Goal: Communication & Community: Answer question/provide support

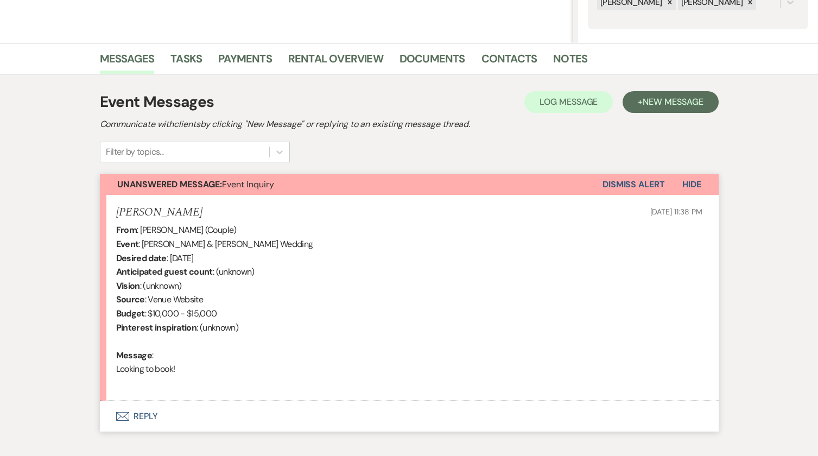
scroll to position [292, 0]
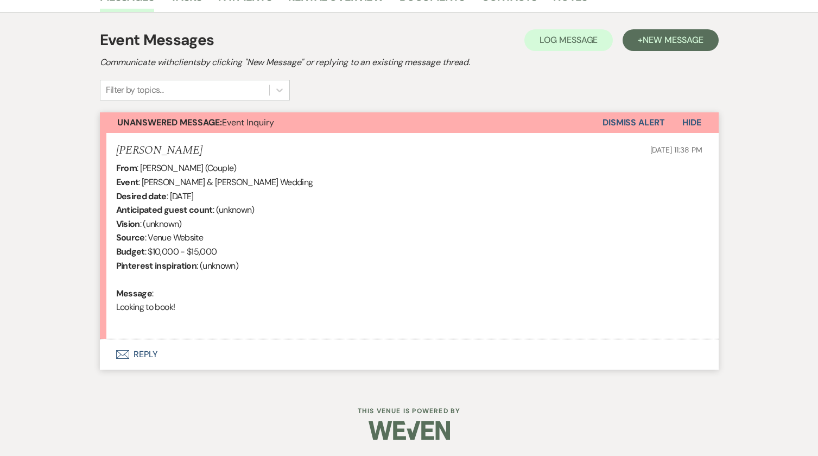
drag, startPoint x: 198, startPoint y: 306, endPoint x: 101, endPoint y: 144, distance: 188.4
click at [101, 144] on li "[PERSON_NAME] [DATE] 11:38 PM From : [PERSON_NAME] (Couple) Event : [PERSON_NAM…" at bounding box center [409, 236] width 619 height 207
copy li "[PERSON_NAME] [DATE] 11:38 PM From : [PERSON_NAME] (Couple) Event : [PERSON_NAM…"
click at [154, 354] on button "Envelope Reply" at bounding box center [409, 354] width 619 height 30
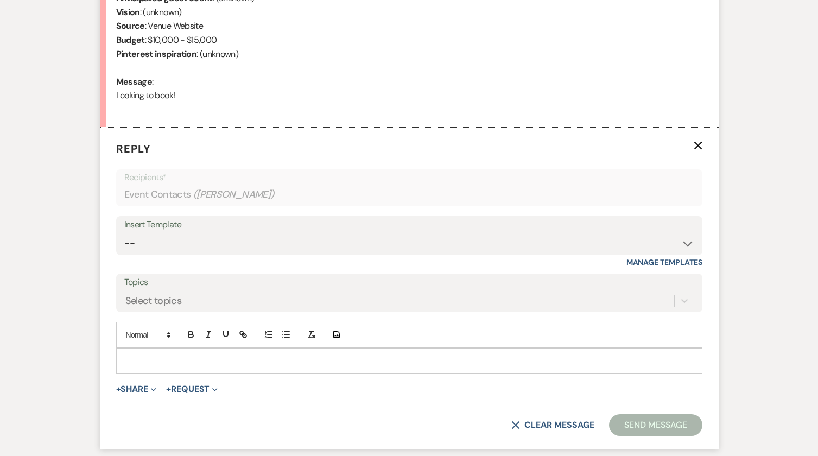
scroll to position [509, 0]
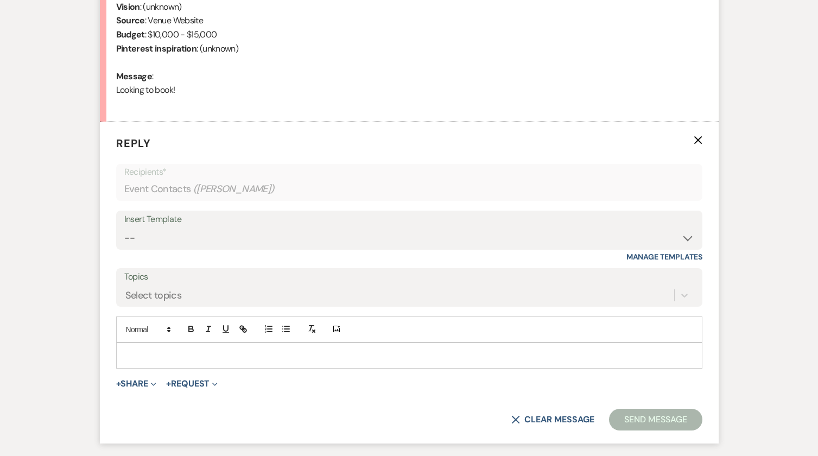
click at [154, 351] on p at bounding box center [409, 356] width 569 height 12
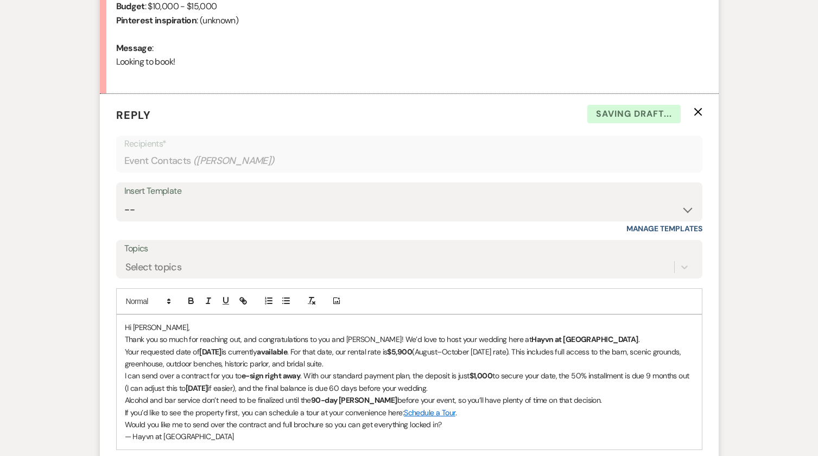
scroll to position [563, 0]
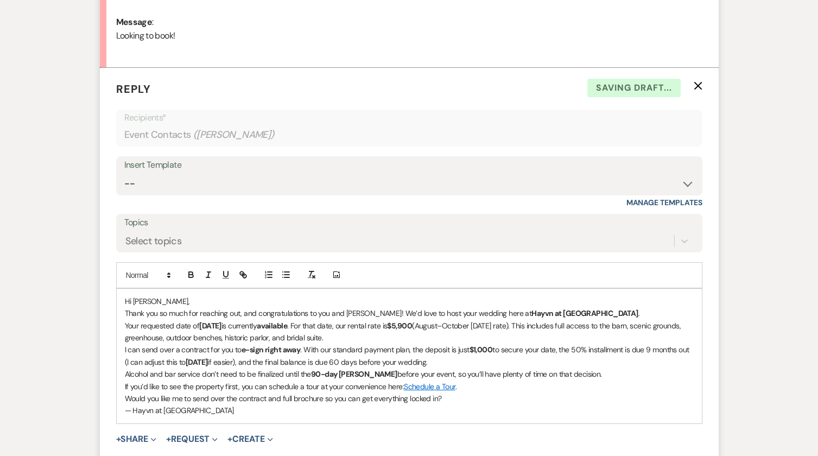
click at [182, 301] on p "Hi [PERSON_NAME]," at bounding box center [409, 301] width 569 height 12
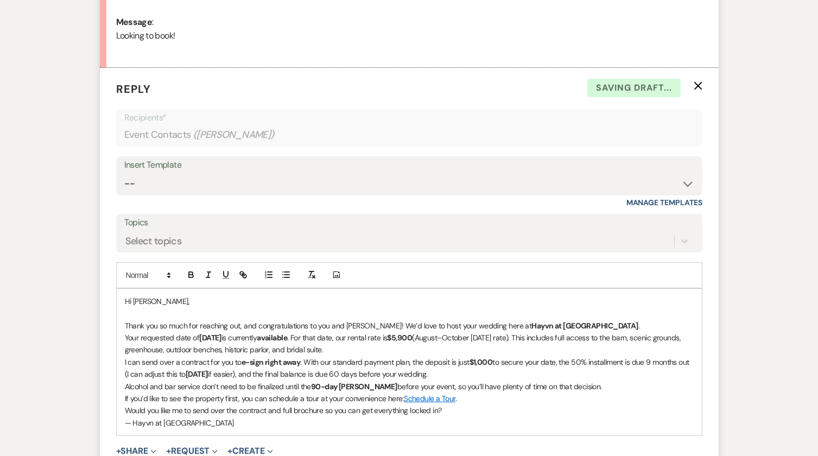
click at [575, 322] on p "Thank you so much for reaching out, and congratulations to you and [PERSON_NAME…" at bounding box center [409, 326] width 569 height 12
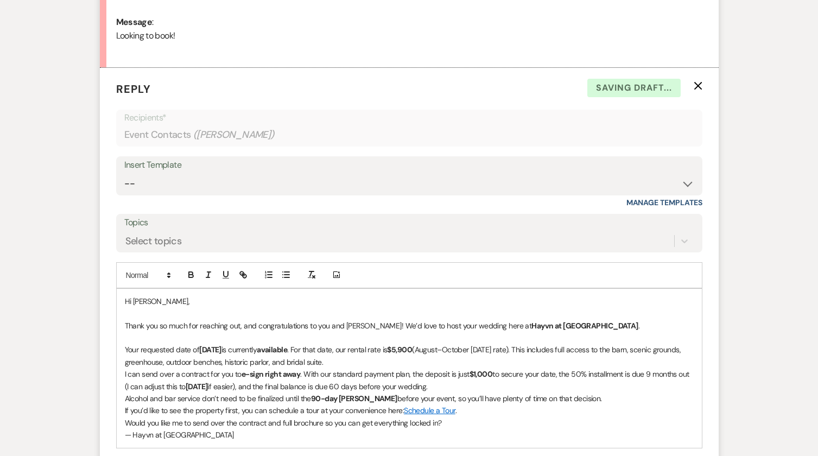
click at [428, 360] on p "Your requested date of [DATE] is currently available . For that date, our renta…" at bounding box center [409, 356] width 569 height 24
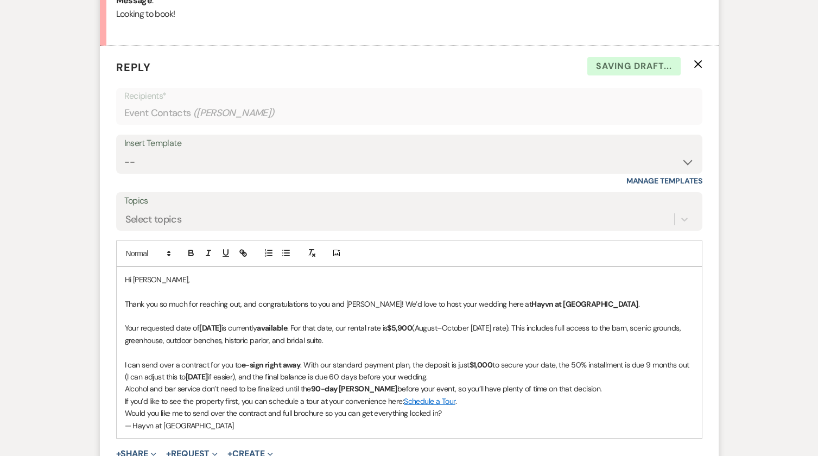
scroll to position [617, 0]
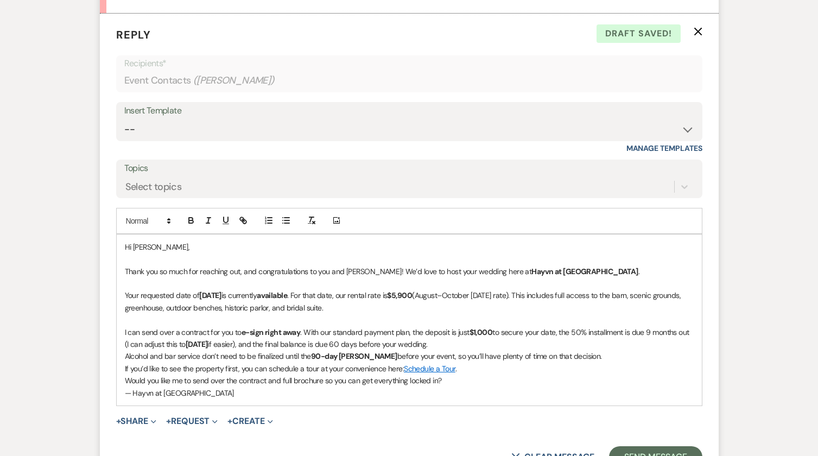
click at [501, 345] on p "I can send over a contract for you to e-sign right away . With our standard pay…" at bounding box center [409, 338] width 569 height 24
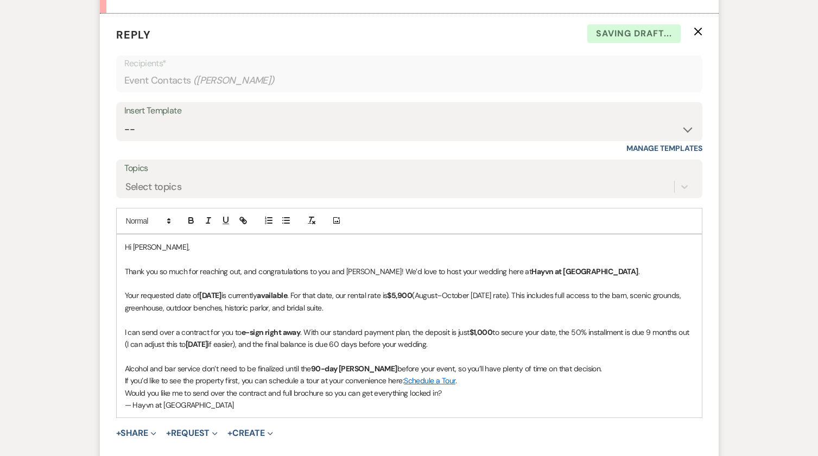
click at [579, 369] on p "Alcohol and bar service don’t need to be finalized until the 90-day mark before…" at bounding box center [409, 369] width 569 height 12
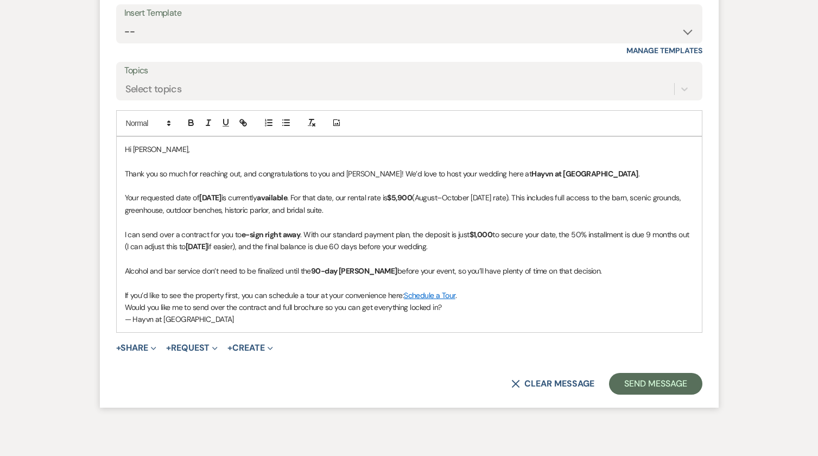
scroll to position [726, 0]
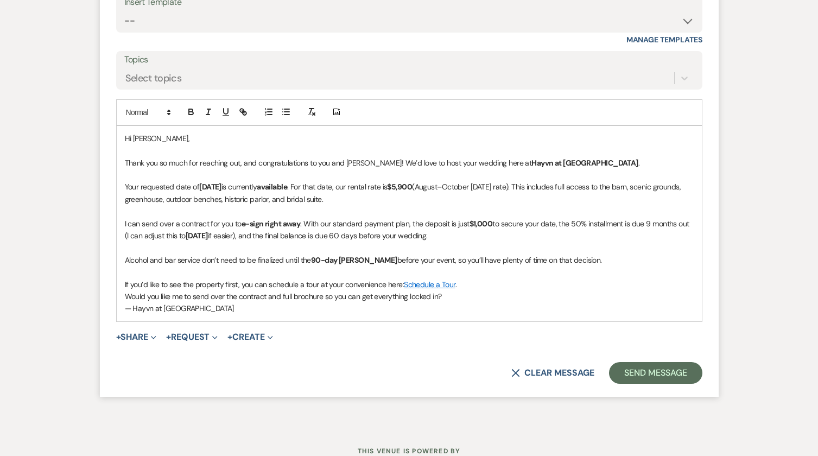
click at [237, 288] on p "If you’d like to see the property first, you can schedule a tour at your conven…" at bounding box center [409, 284] width 569 height 12
click at [238, 284] on p "If you’d like to see the property first, you can schedule a tour at your conven…" at bounding box center [409, 284] width 569 height 12
click at [486, 283] on p "If you’d like to see the property following, you can schedule a tour at your co…" at bounding box center [409, 284] width 569 height 12
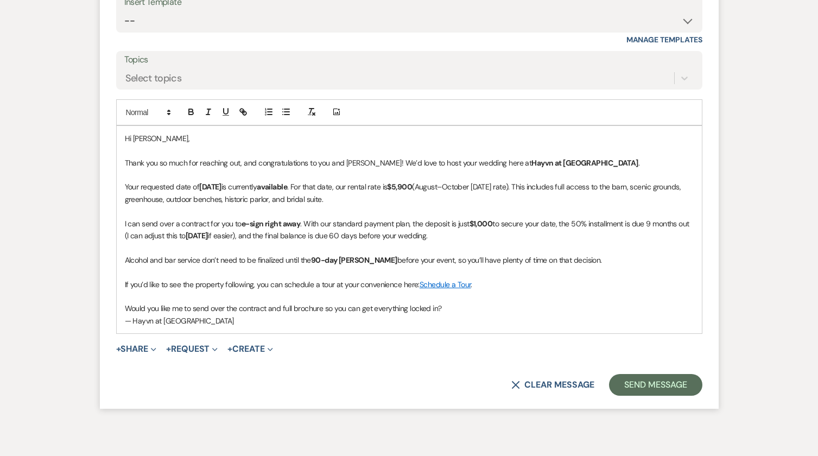
click at [253, 318] on p "— Hayvn at Hay River" at bounding box center [409, 321] width 569 height 12
click at [214, 322] on p "— Hayvn at Hay River" at bounding box center [409, 321] width 569 height 12
click at [125, 323] on p "— Hayvn at Hay River" at bounding box center [409, 321] width 569 height 12
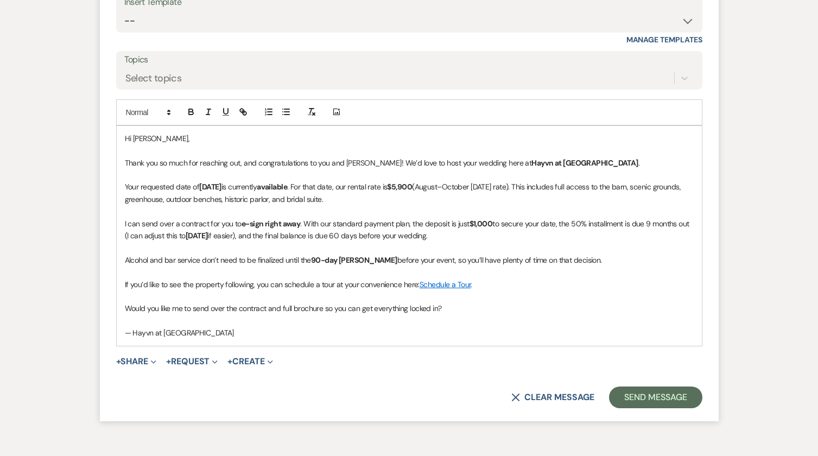
click at [493, 236] on p "I can send over a contract for you to e-sign right away . With our standard pay…" at bounding box center [409, 230] width 569 height 24
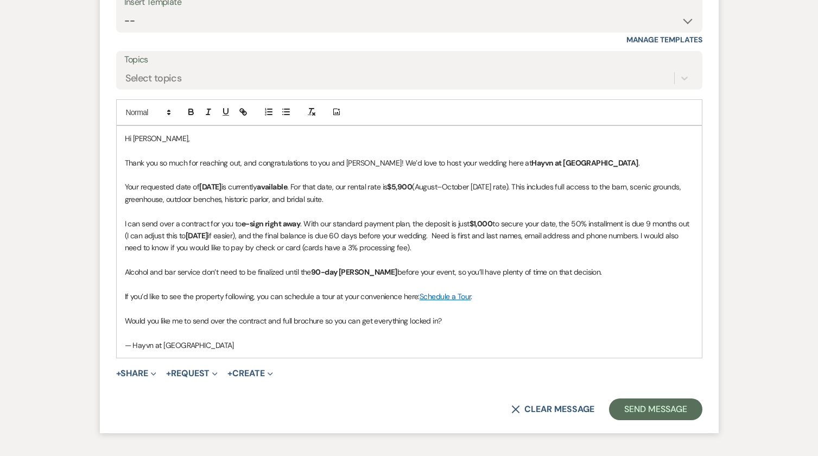
click at [225, 298] on p "If you’d like to see the property following, you can schedule a tour at your co…" at bounding box center [409, 296] width 569 height 12
drag, startPoint x: 447, startPoint y: 321, endPoint x: 91, endPoint y: 315, distance: 355.6
click at [91, 315] on div "Messages Tasks Payments Rental Overview Documents Contacts Notes Event Messages…" at bounding box center [409, 5] width 818 height 916
click at [177, 321] on p at bounding box center [409, 321] width 569 height 12
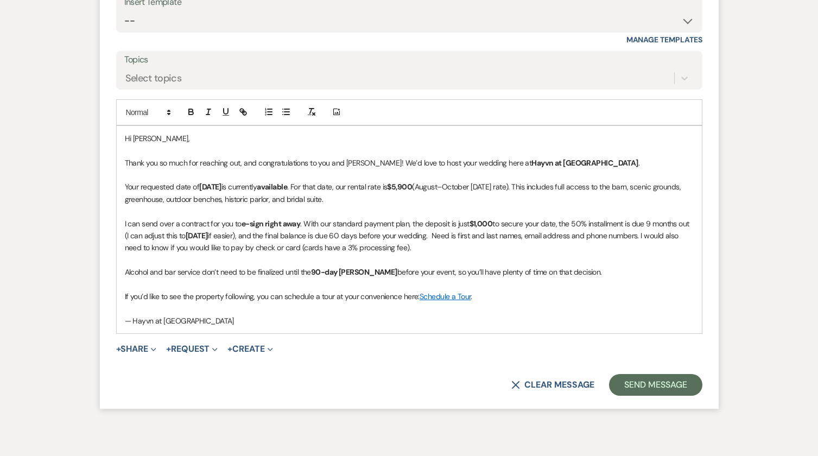
click at [147, 314] on p at bounding box center [409, 308] width 569 height 12
drag, startPoint x: 205, startPoint y: 323, endPoint x: 103, endPoint y: 319, distance: 102.7
click at [102, 322] on form "Reply X Saving draft... Recipients* Event Contacts ( Audrey Scheel ) Insert Tem…" at bounding box center [409, 157] width 619 height 504
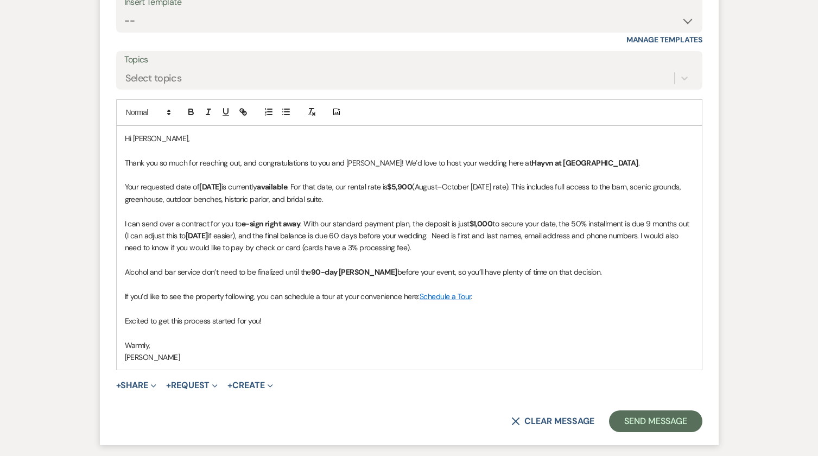
click at [574, 162] on p "Thank you so much for reaching out, and congratulations to you and Tyson! We’d …" at bounding box center [409, 163] width 569 height 12
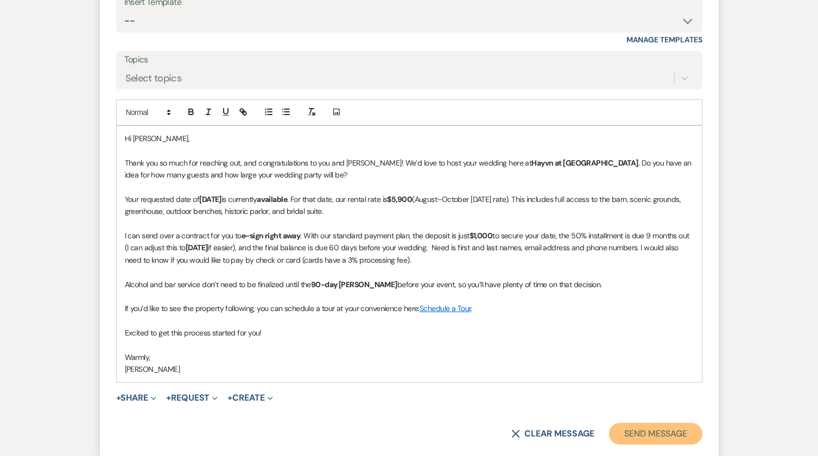
click at [656, 432] on button "Send Message" at bounding box center [655, 434] width 93 height 22
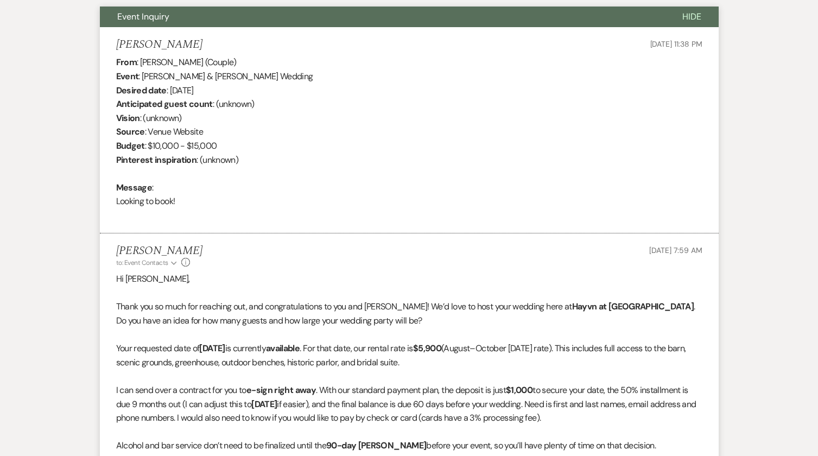
scroll to position [370, 0]
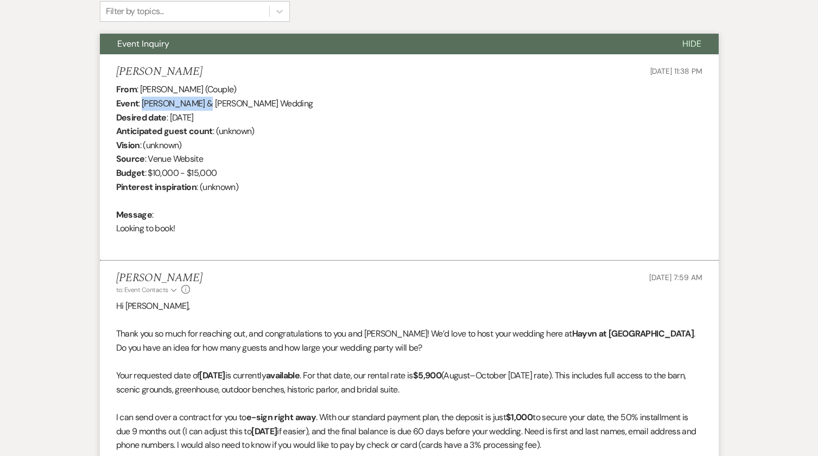
drag, startPoint x: 201, startPoint y: 106, endPoint x: 142, endPoint y: 108, distance: 58.7
click at [142, 108] on div "From : Audrey Scheel (Couple) Event : Tyson Hellmann & Audrey Scheel's Wedding …" at bounding box center [409, 166] width 586 height 167
copy div "Tyson Hellmann"
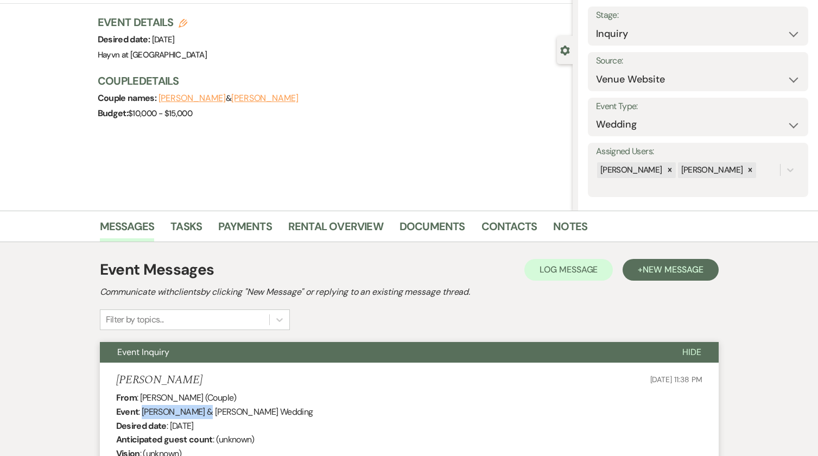
scroll to position [0, 0]
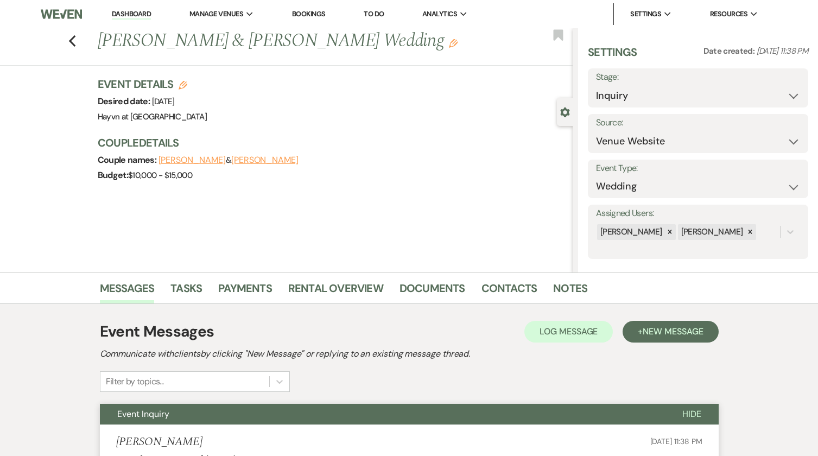
click at [67, 22] on img at bounding box center [61, 14] width 41 height 23
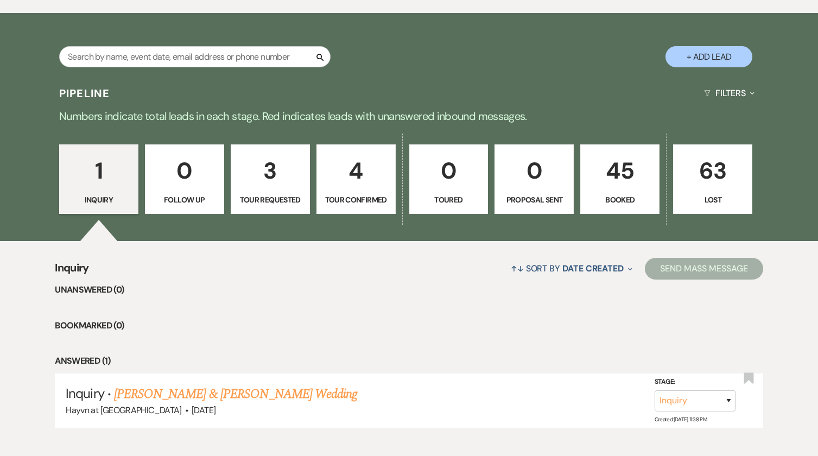
scroll to position [294, 0]
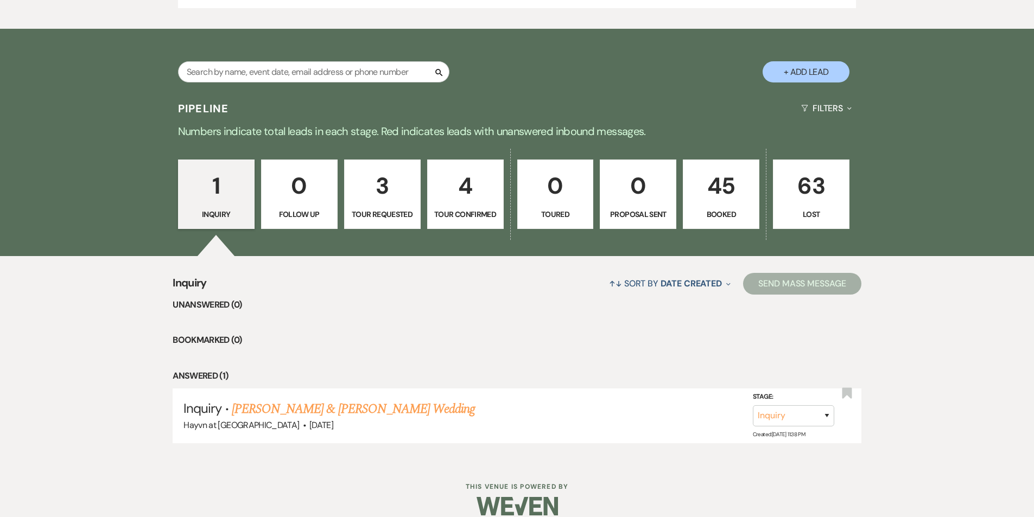
scroll to position [530, 0]
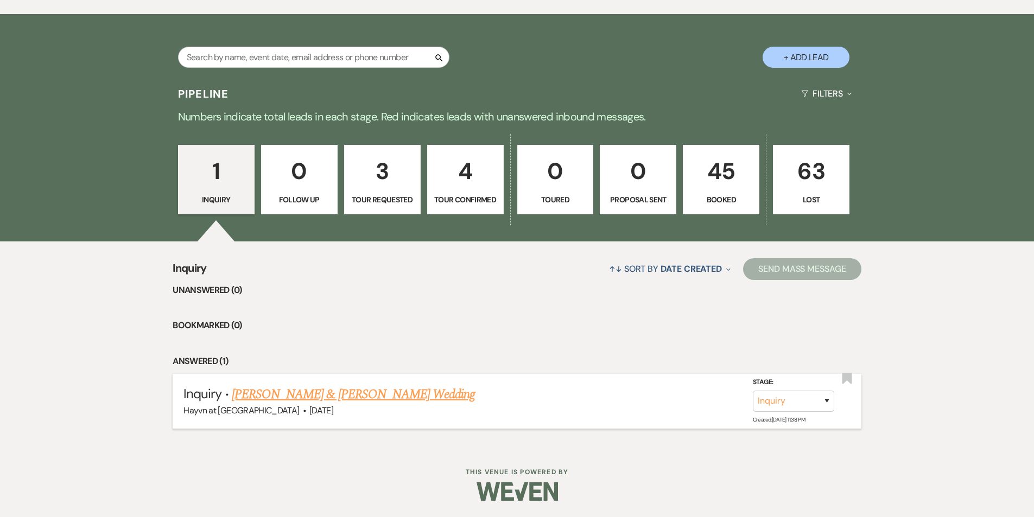
click at [370, 397] on link "[PERSON_NAME] & [PERSON_NAME] Wedding" at bounding box center [353, 395] width 243 height 20
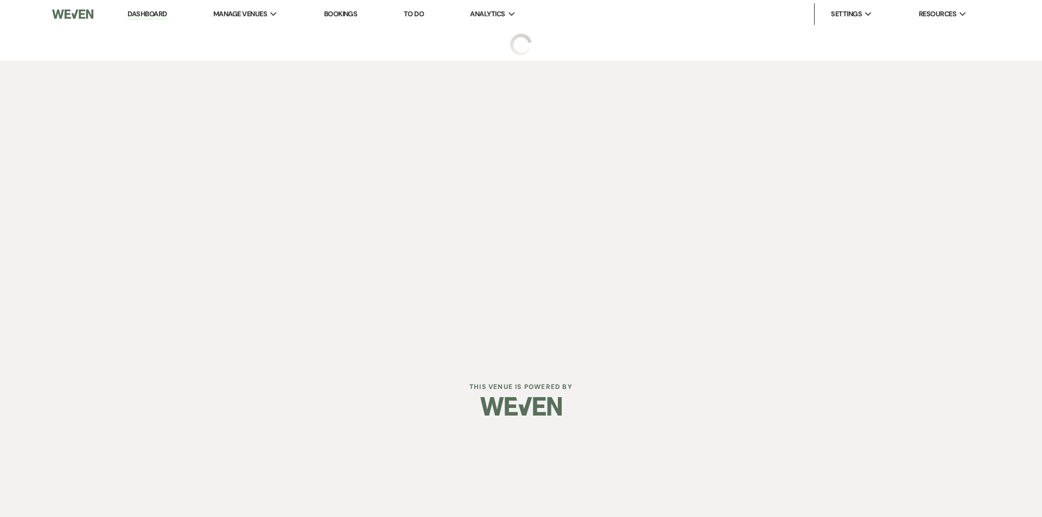
select select "5"
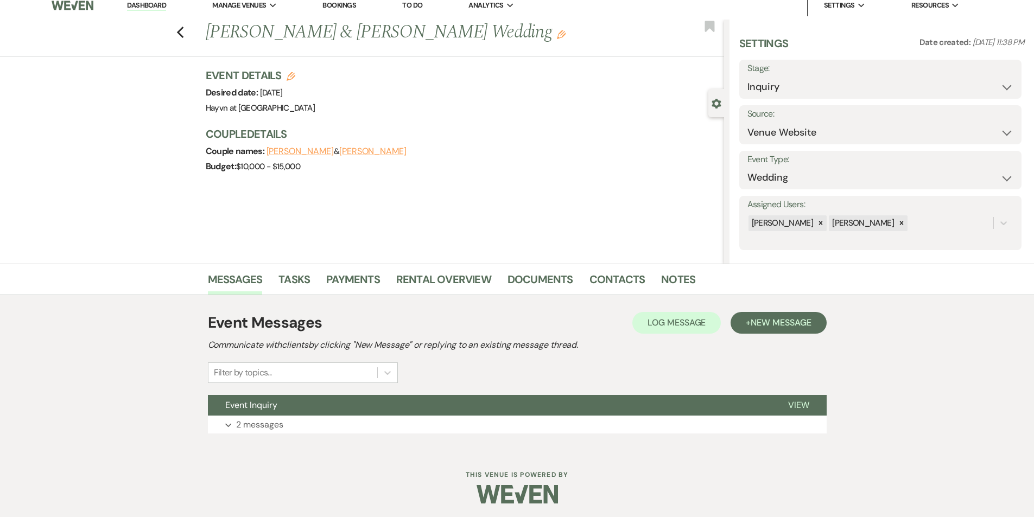
scroll to position [11, 0]
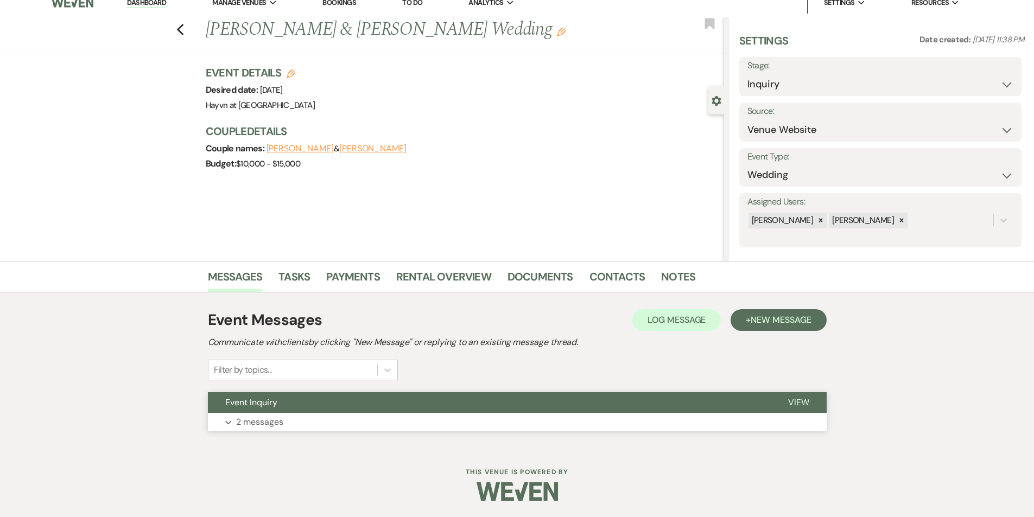
click at [230, 422] on use "button" at bounding box center [228, 423] width 6 height 4
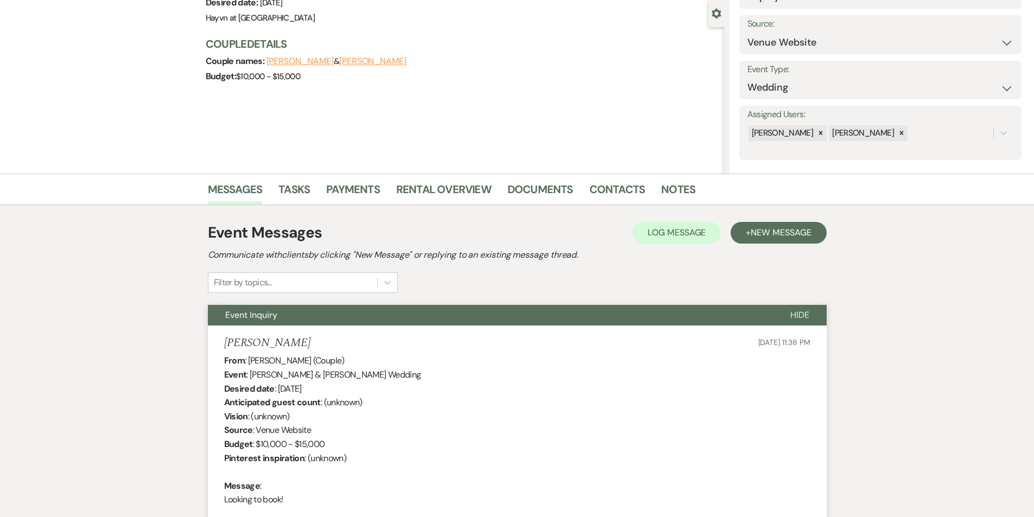
scroll to position [0, 0]
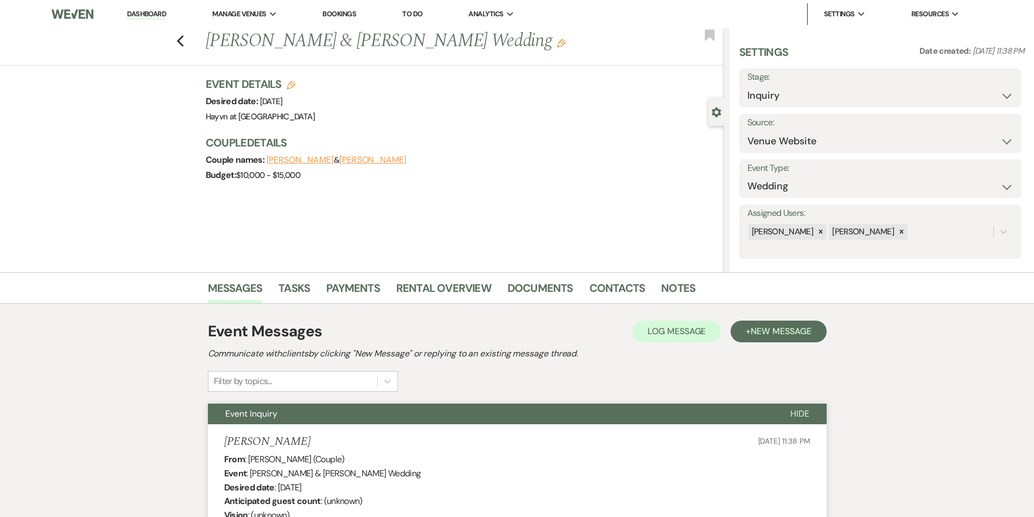
click at [151, 17] on link "Dashboard" at bounding box center [146, 14] width 39 height 10
